Goal: Task Accomplishment & Management: Manage account settings

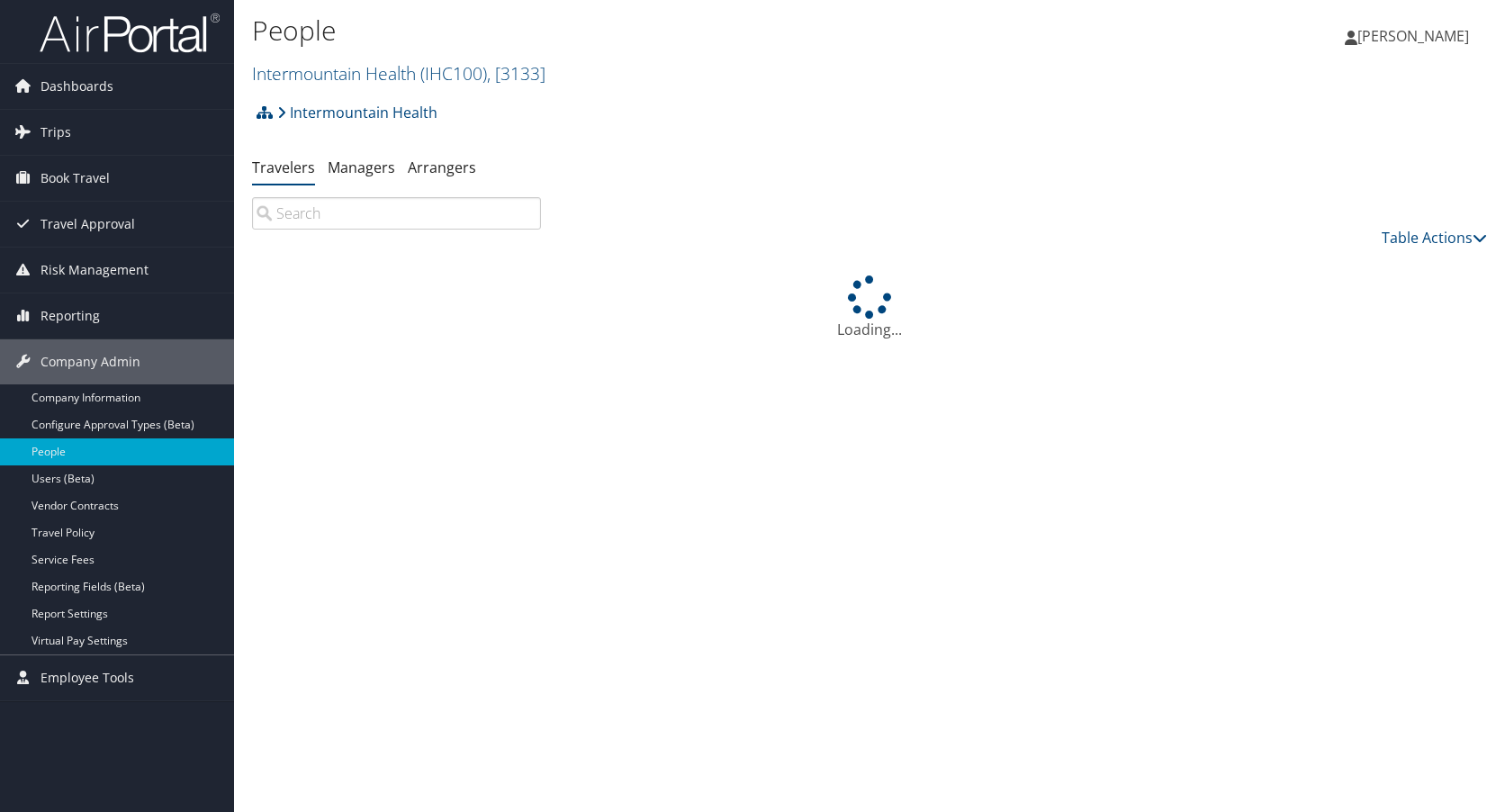
drag, startPoint x: 0, startPoint y: 0, endPoint x: 75, endPoint y: 219, distance: 231.5
click at [75, 219] on span "Travel Approval" at bounding box center [88, 224] width 94 height 45
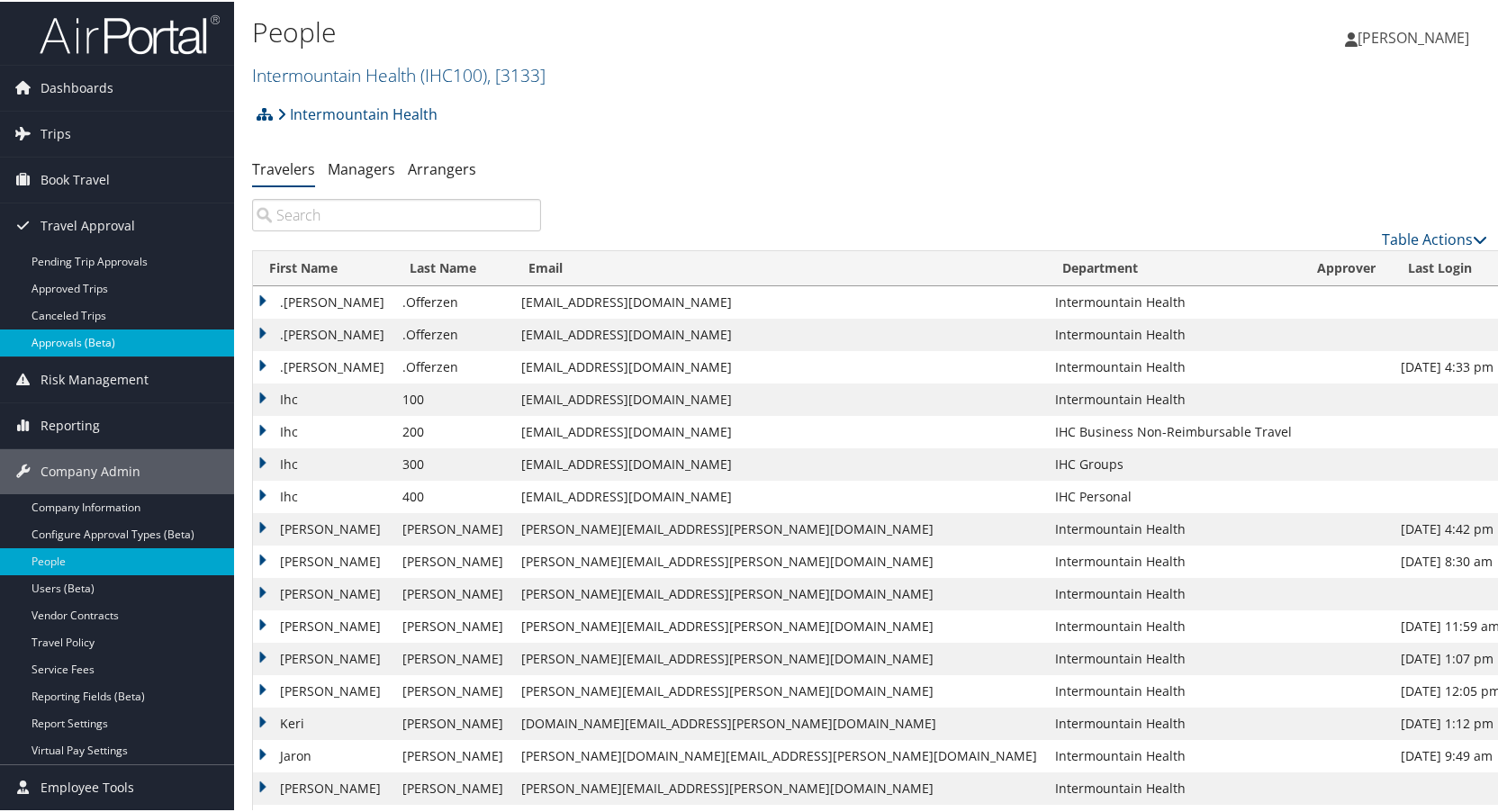
click at [74, 341] on link "Approvals (Beta)" at bounding box center [117, 342] width 234 height 27
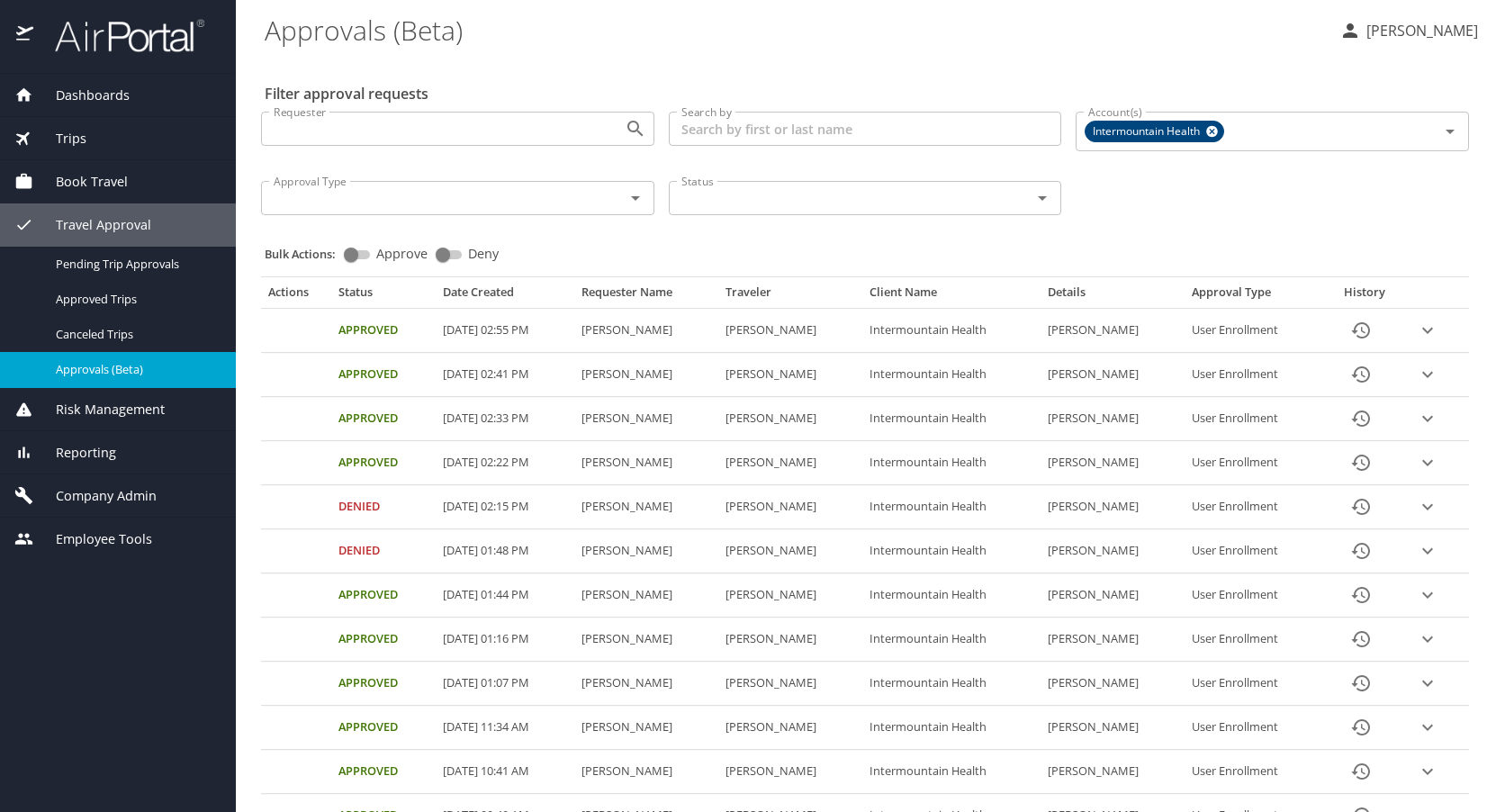
click at [1412, 30] on p "[PERSON_NAME]" at bounding box center [1419, 31] width 117 height 22
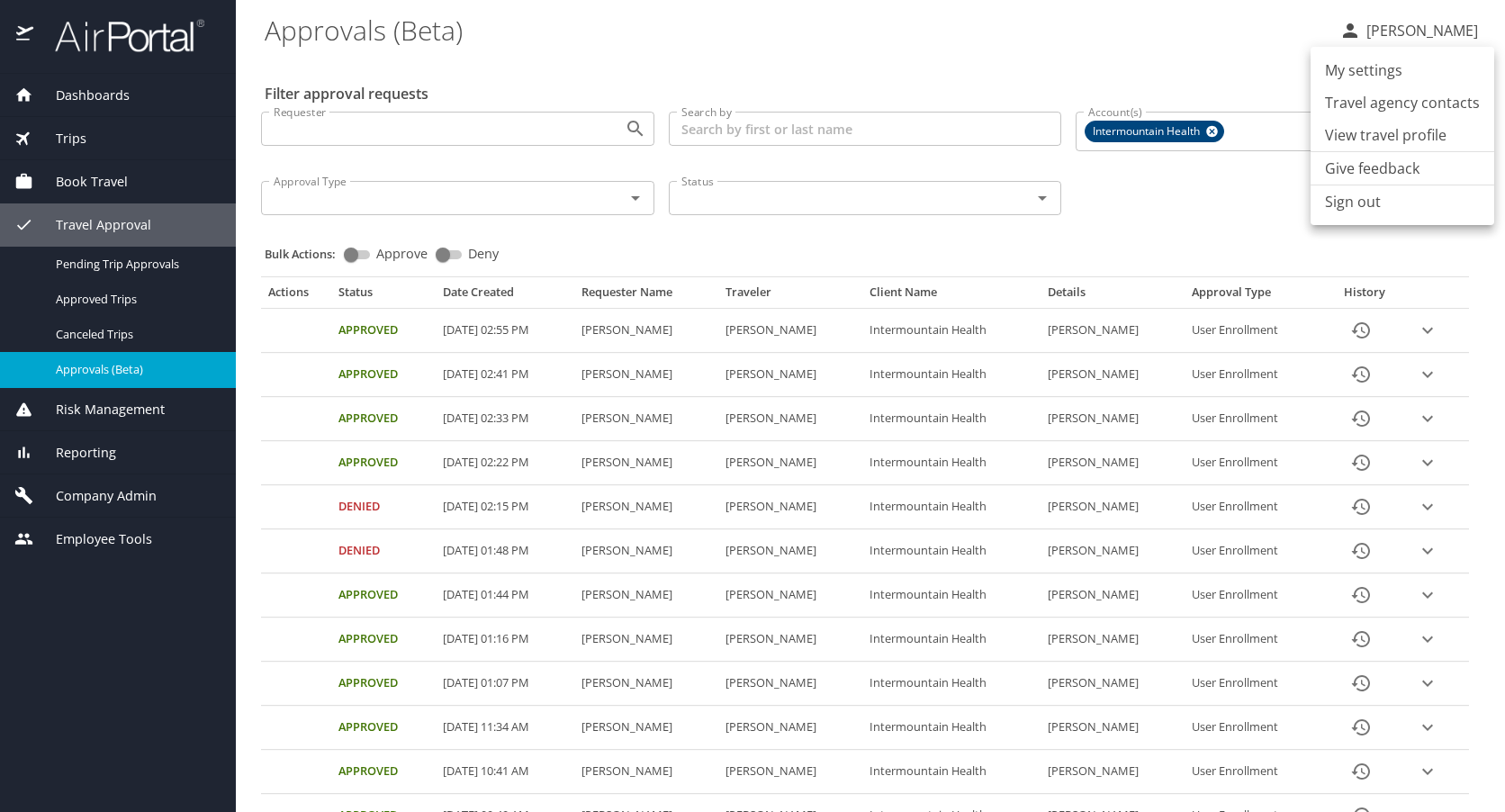
click at [1358, 197] on li "Sign out" at bounding box center [1402, 202] width 183 height 33
